Goal: Complete application form

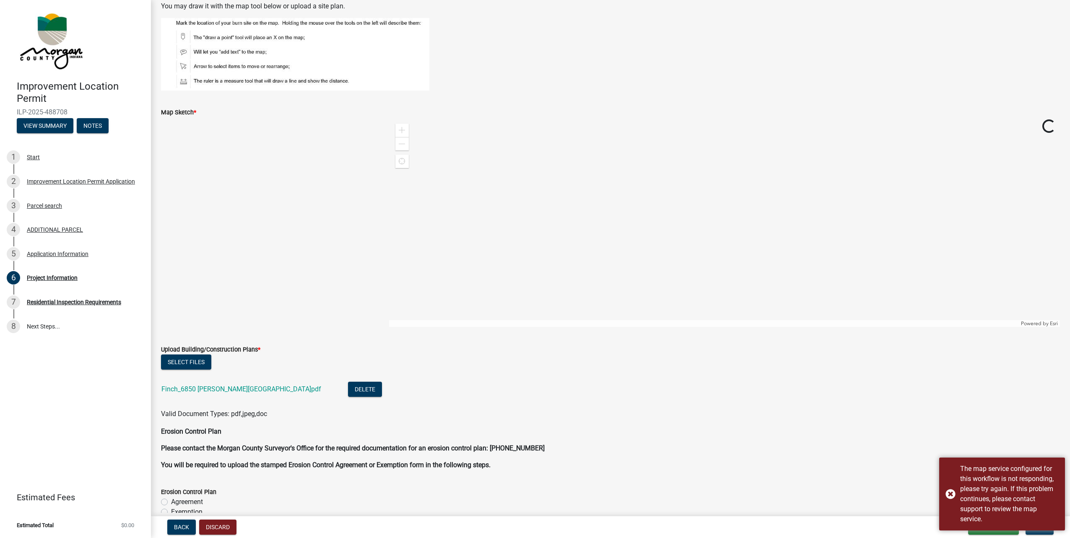
scroll to position [1412, 0]
click at [935, 194] on div at bounding box center [724, 225] width 671 height 210
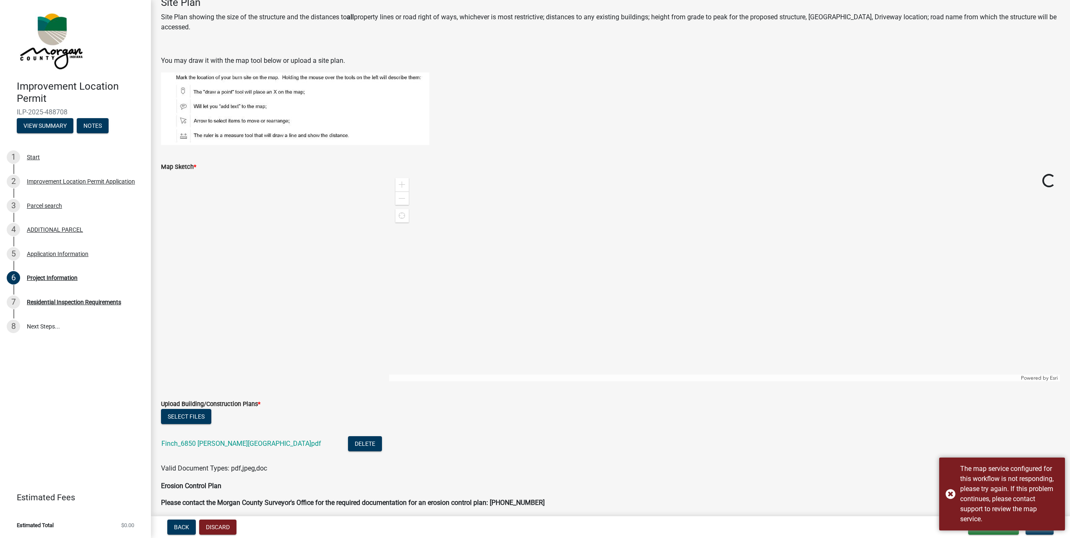
scroll to position [1370, 0]
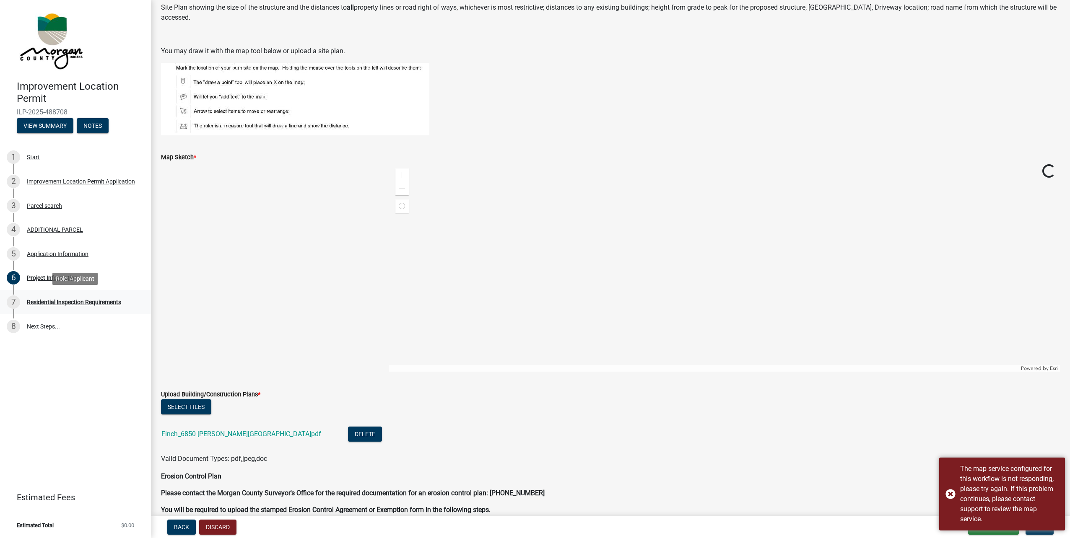
click at [69, 300] on div "Residential Inspection Requirements" at bounding box center [74, 302] width 94 height 6
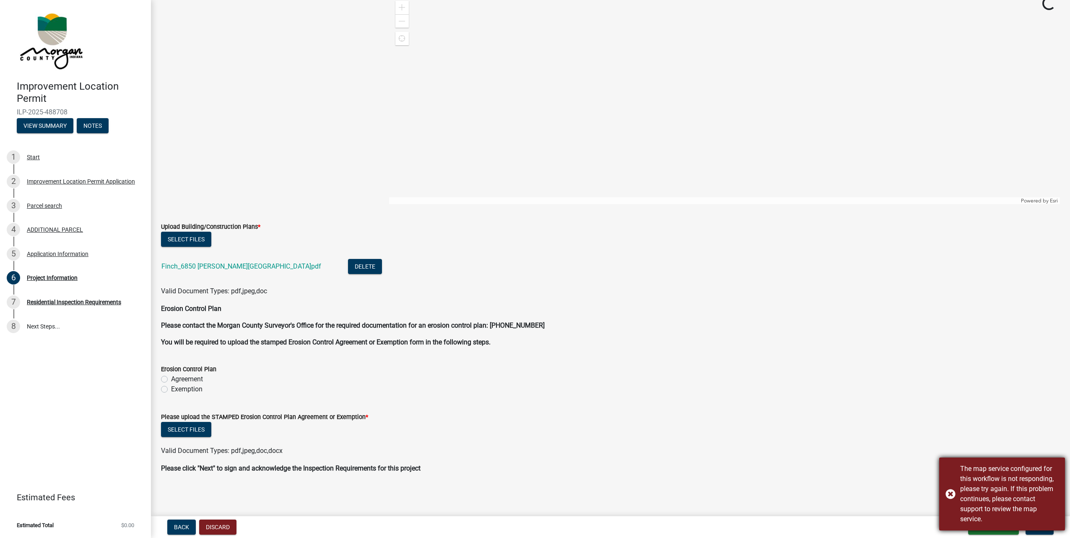
click at [953, 496] on div "The map service configured for this workflow is not responding, please try agai…" at bounding box center [1002, 494] width 126 height 73
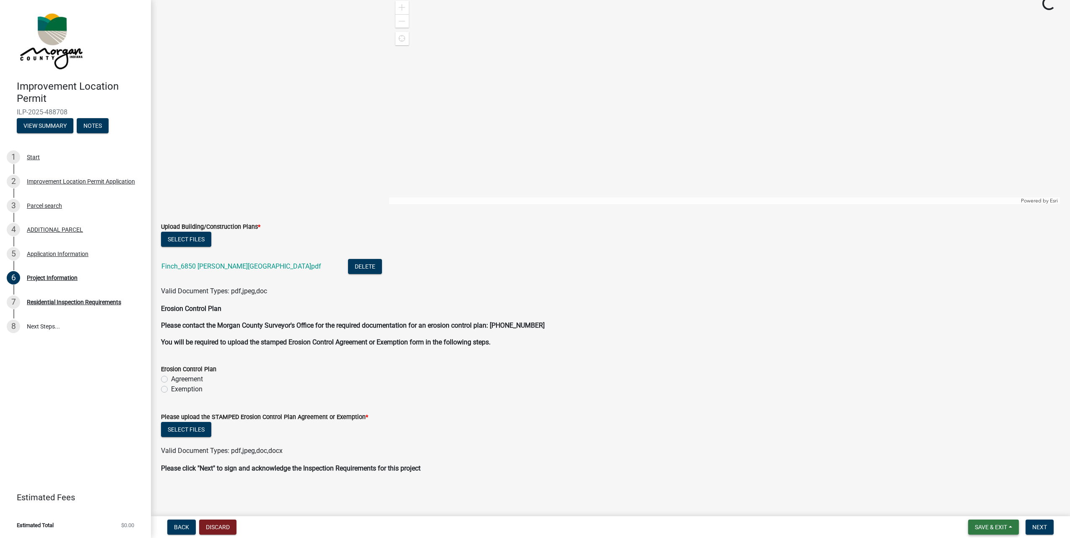
click at [990, 524] on span "Save & Exit" at bounding box center [991, 527] width 32 height 7
click at [970, 485] on button "Save" at bounding box center [985, 485] width 67 height 20
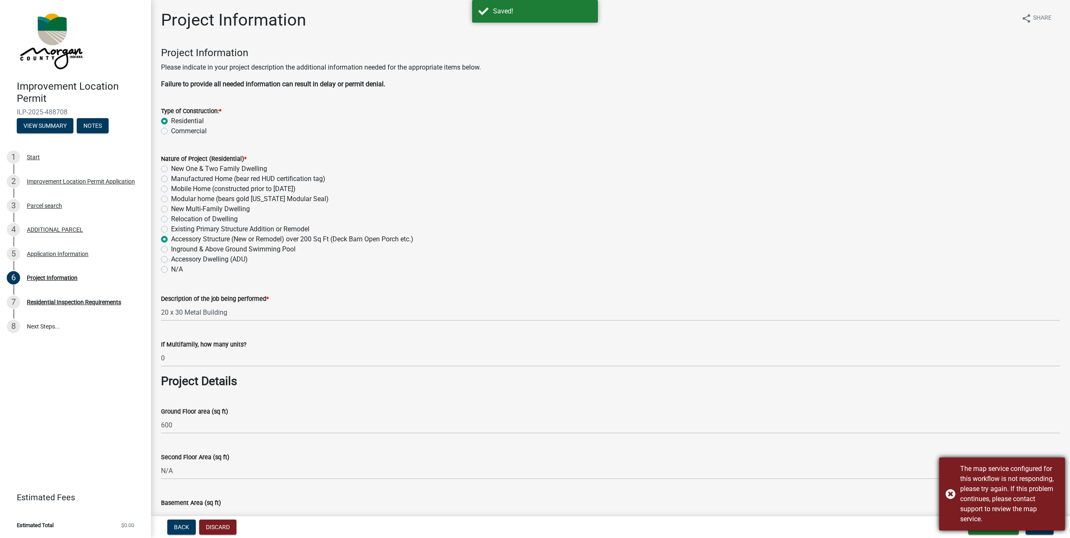
click at [1038, 530] on div "The map service configured for this workflow is not responding, please try agai…" at bounding box center [1002, 494] width 126 height 73
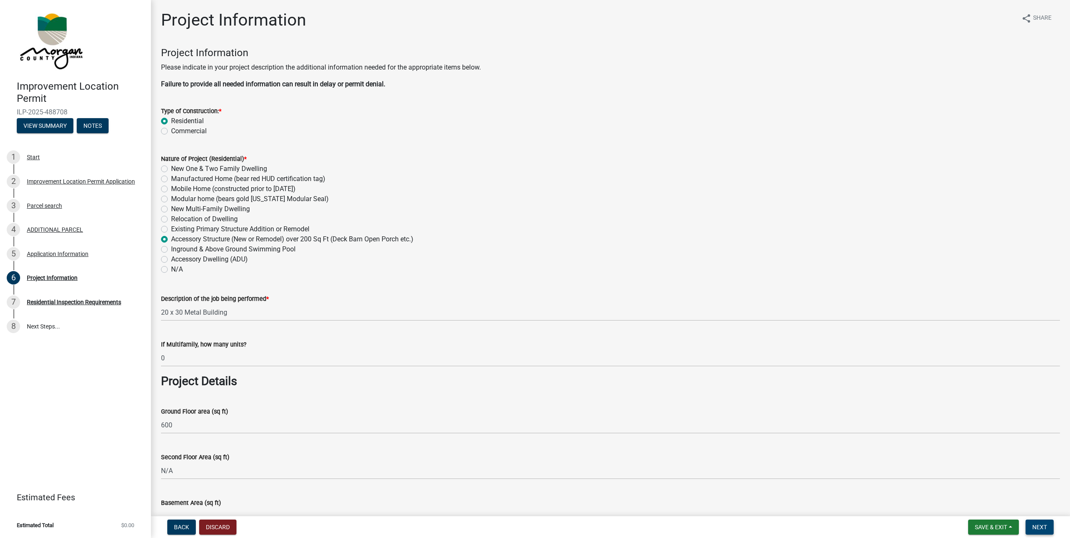
click at [1044, 530] on span "Next" at bounding box center [1039, 527] width 15 height 7
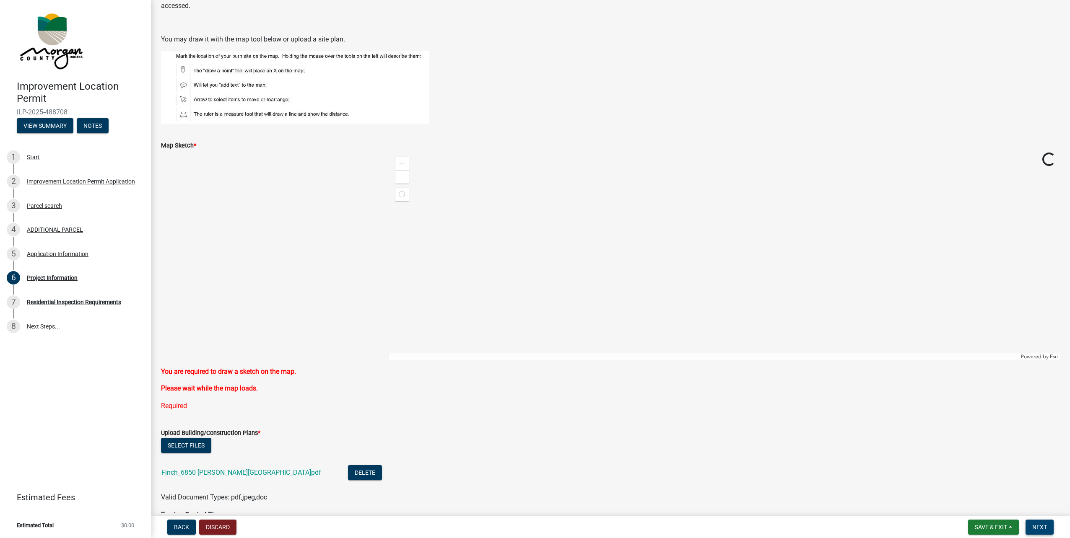
scroll to position [1384, 0]
click at [988, 525] on span "Save & Exit" at bounding box center [991, 527] width 32 height 7
click at [982, 502] on button "Save & Exit" at bounding box center [985, 506] width 67 height 20
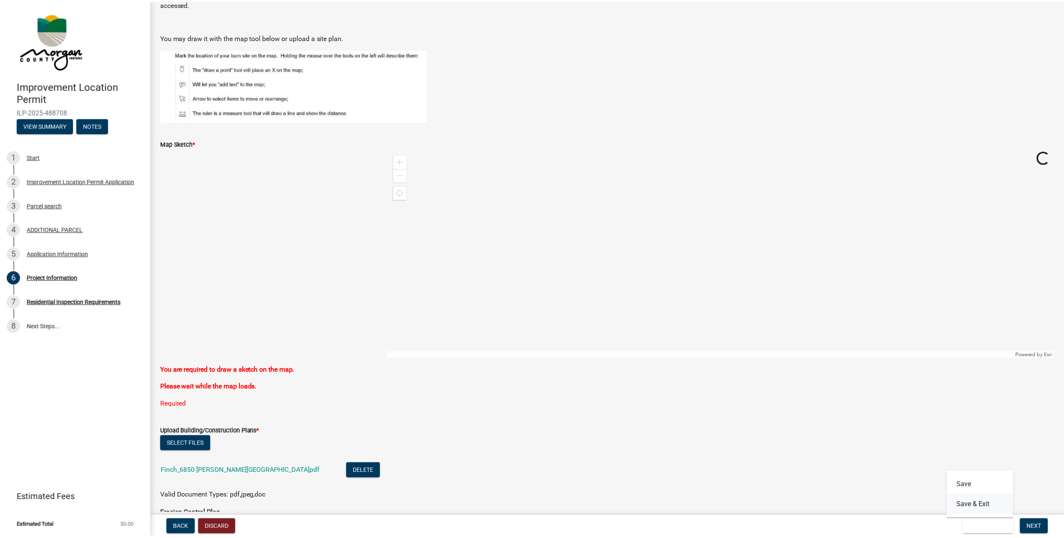
scroll to position [0, 0]
